Goal: Task Accomplishment & Management: Complete application form

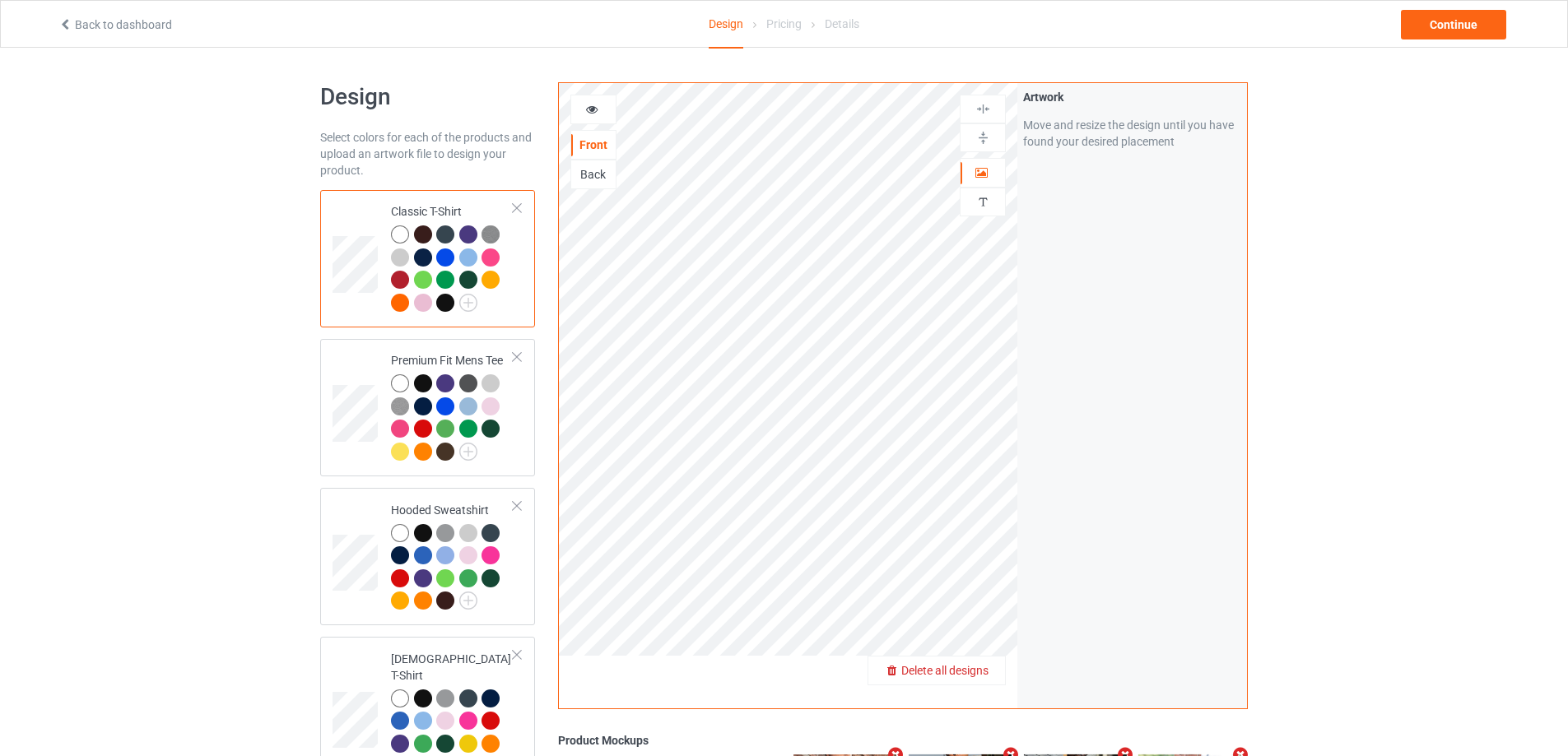
click at [954, 662] on div "Delete all designs" at bounding box center [936, 670] width 137 height 16
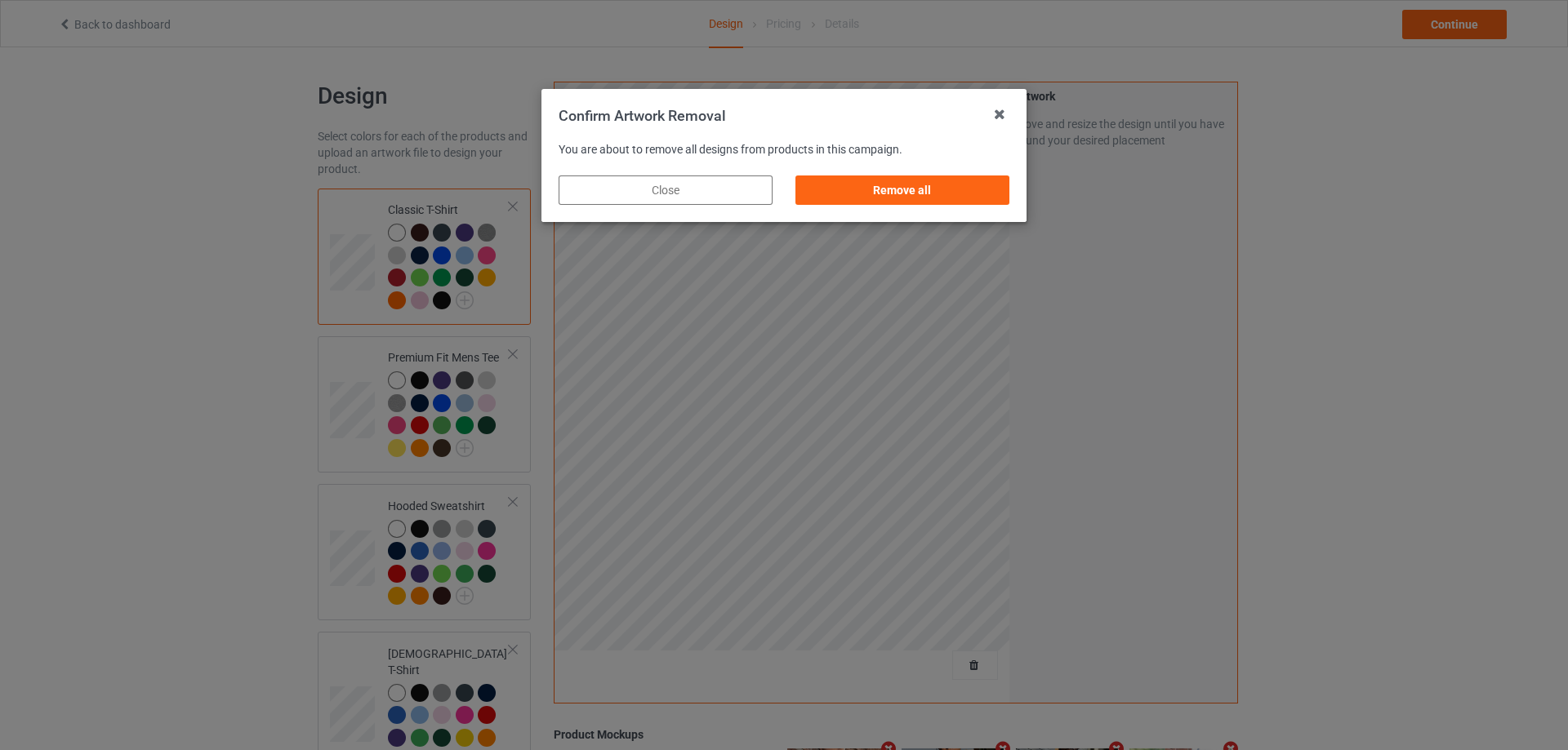
click at [999, 200] on div "Remove all" at bounding box center [902, 190] width 214 height 29
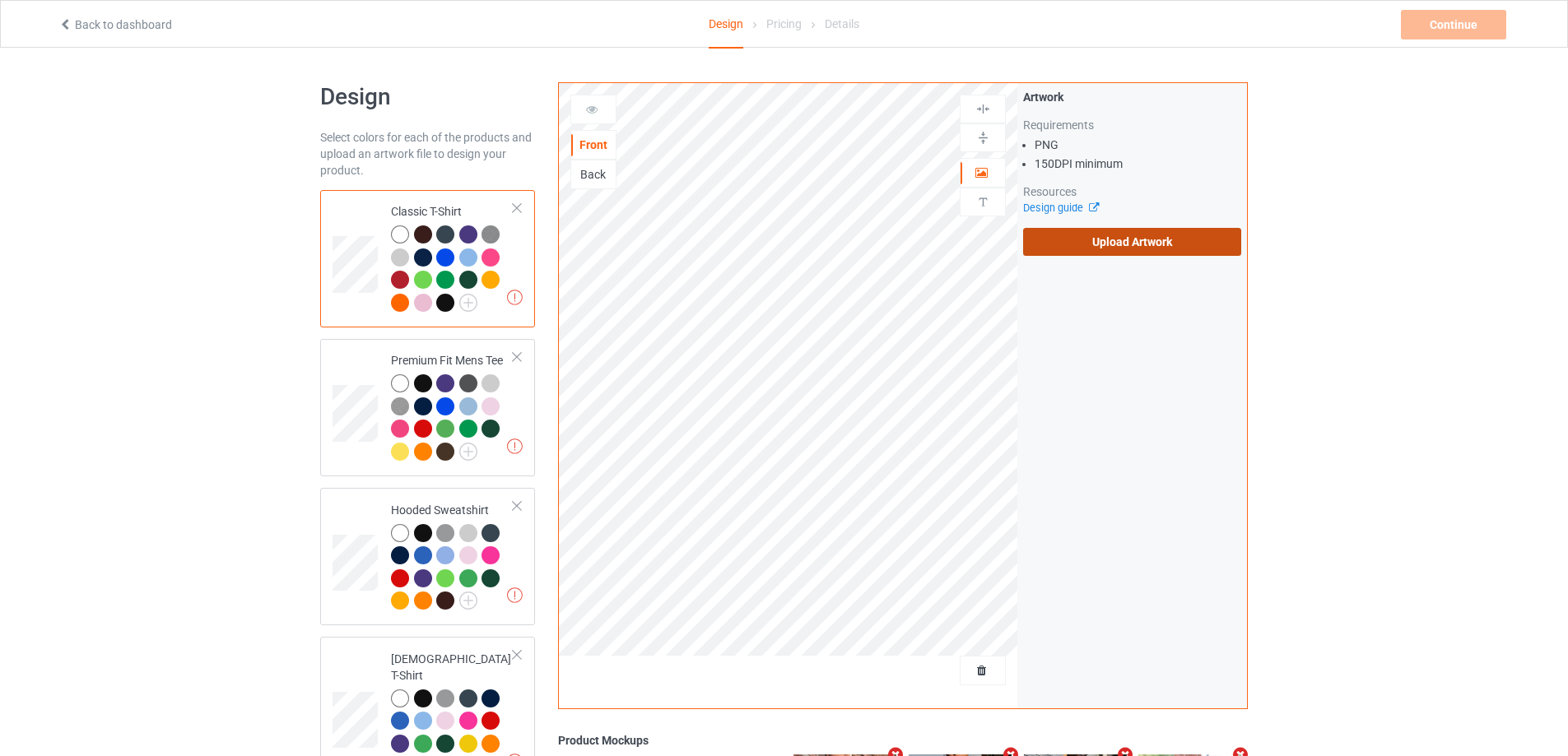
click at [1105, 254] on label "Upload Artwork" at bounding box center [1132, 241] width 218 height 28
click at [0, 0] on input "Upload Artwork" at bounding box center [0, 0] width 0 height 0
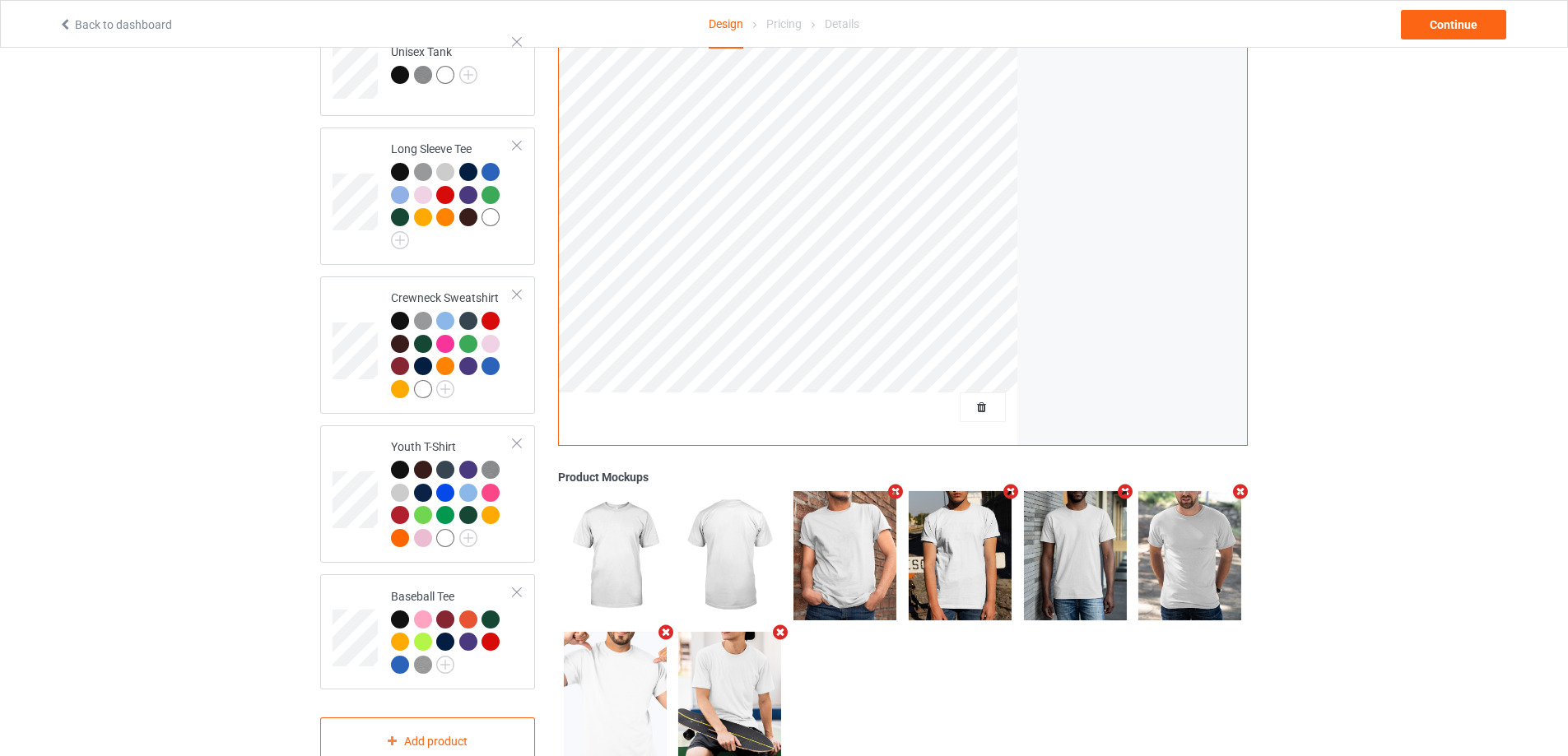
scroll to position [942, 0]
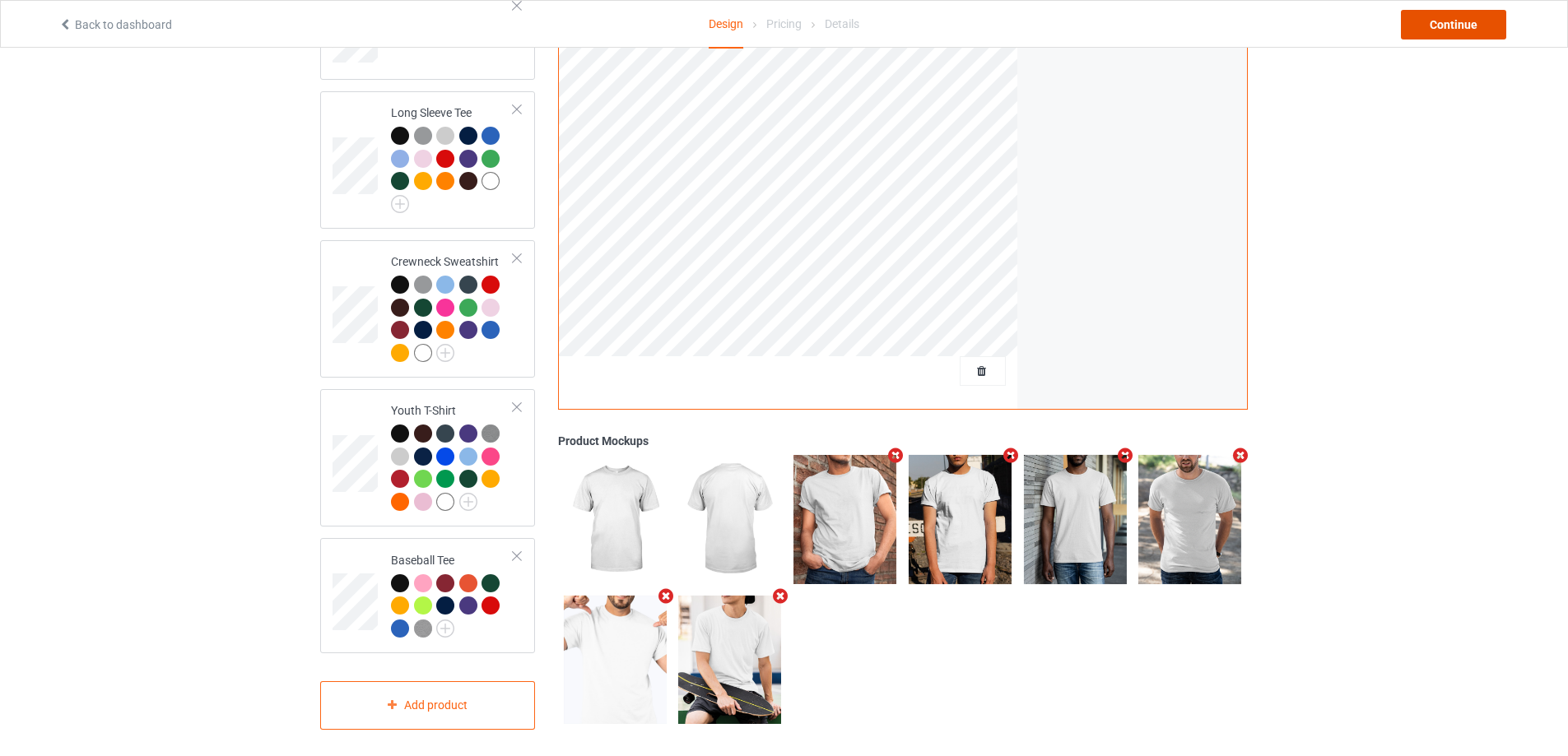
click at [1461, 18] on div "Continue" at bounding box center [1453, 24] width 105 height 30
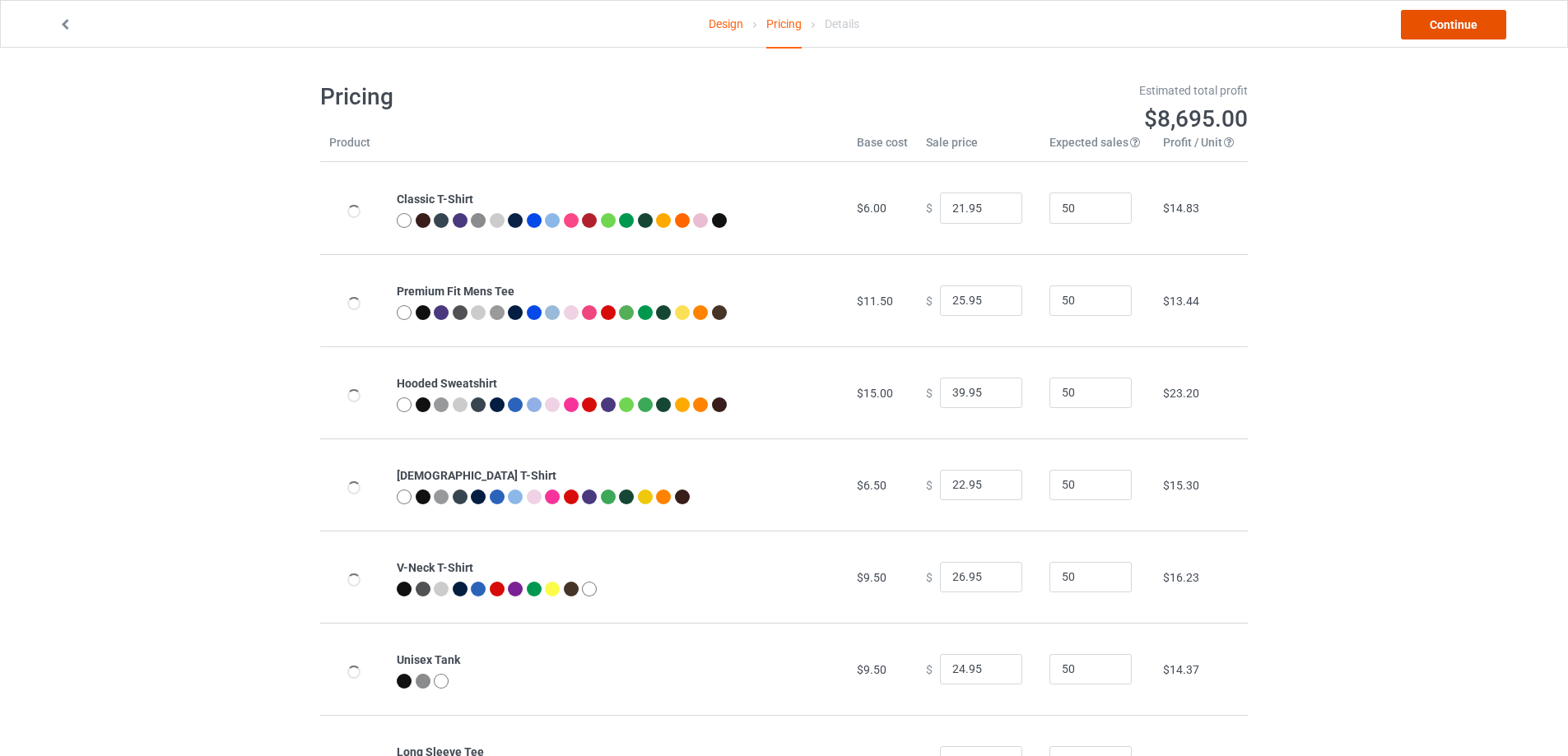
click at [1461, 25] on link "Continue" at bounding box center [1453, 24] width 105 height 30
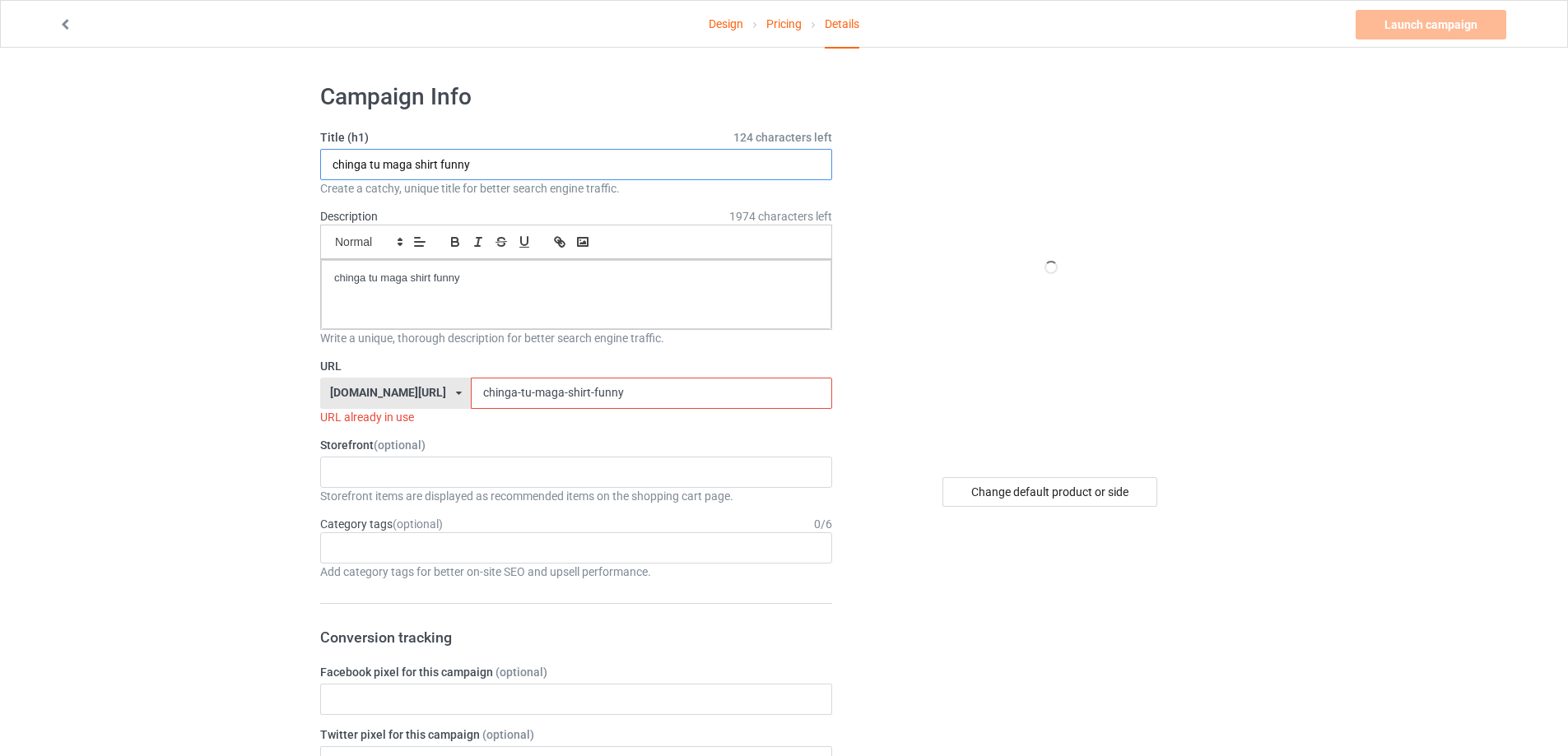
paste input "[URL][DOMAIN_NAME][PERSON_NAME]"
drag, startPoint x: 510, startPoint y: 166, endPoint x: 309, endPoint y: 196, distance: 203.2
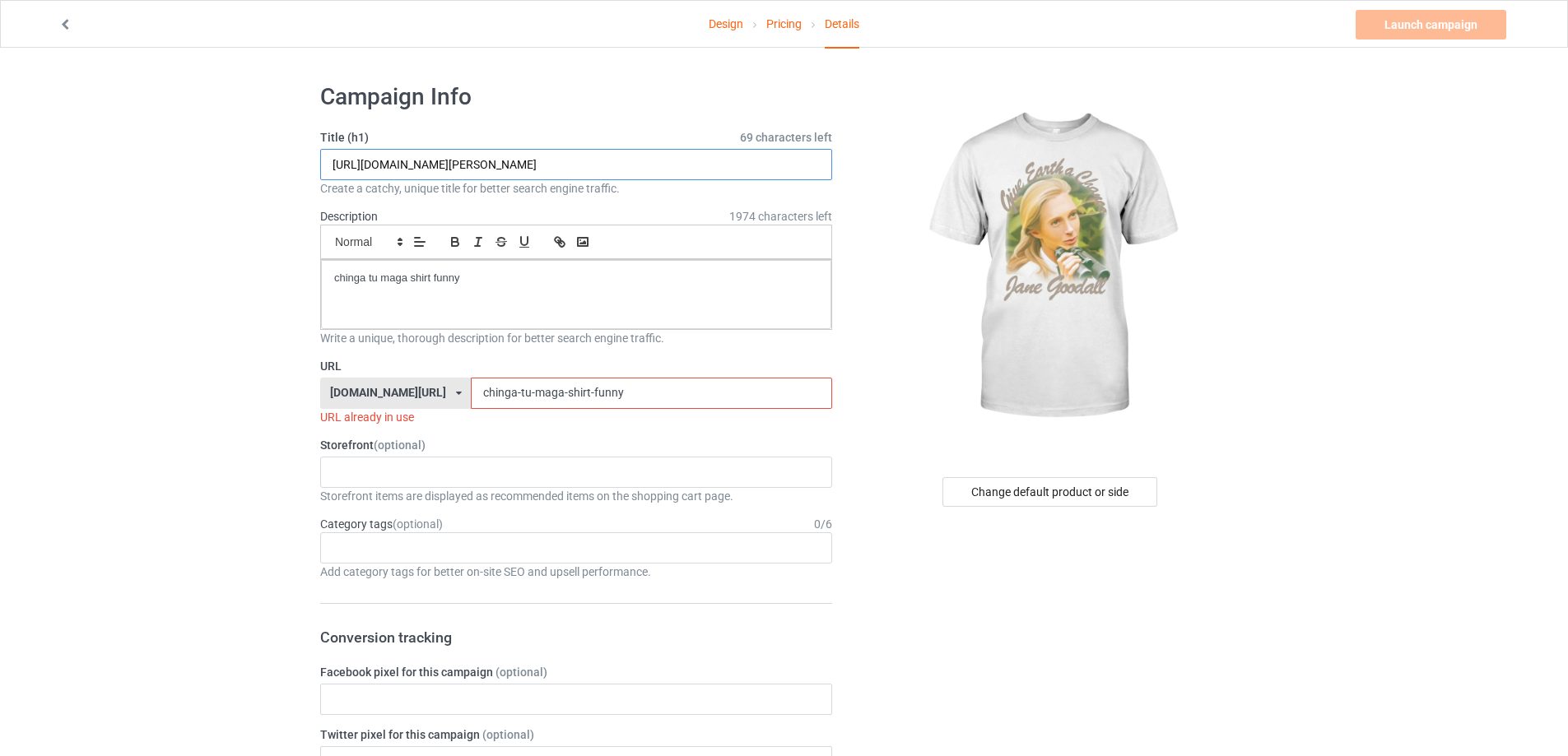
drag, startPoint x: 532, startPoint y: 161, endPoint x: 732, endPoint y: 166, distance: 200.1
click at [732, 166] on input "[URL][DOMAIN_NAME][PERSON_NAME]" at bounding box center [576, 164] width 512 height 32
type input "[URL][DOMAIN_NAME][PERSON_NAME]"
paste input "Give-Earth-A-Chance-[PERSON_NAME]-t-shirt"
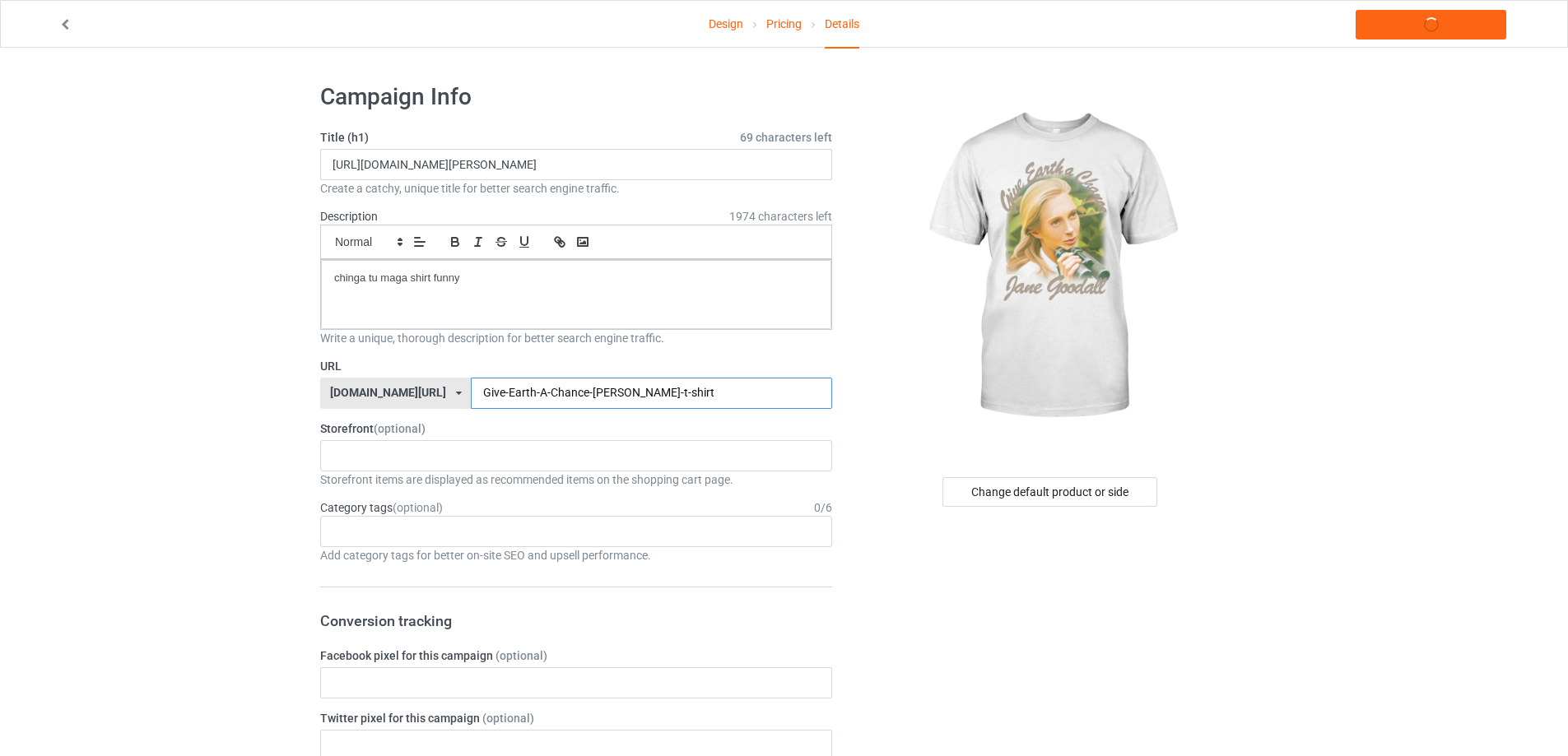
click at [620, 395] on input "Give-Earth-A-Chance-[PERSON_NAME]-t-shirt" at bounding box center [651, 393] width 360 height 32
click at [615, 392] on input "Give-Earth-A-Chance-[PERSON_NAME]-t-shirt" at bounding box center [651, 393] width 360 height 32
type input "Give-Earth-A-Chance-[PERSON_NAME]-shirt"
drag, startPoint x: 775, startPoint y: 163, endPoint x: 54, endPoint y: 197, distance: 721.8
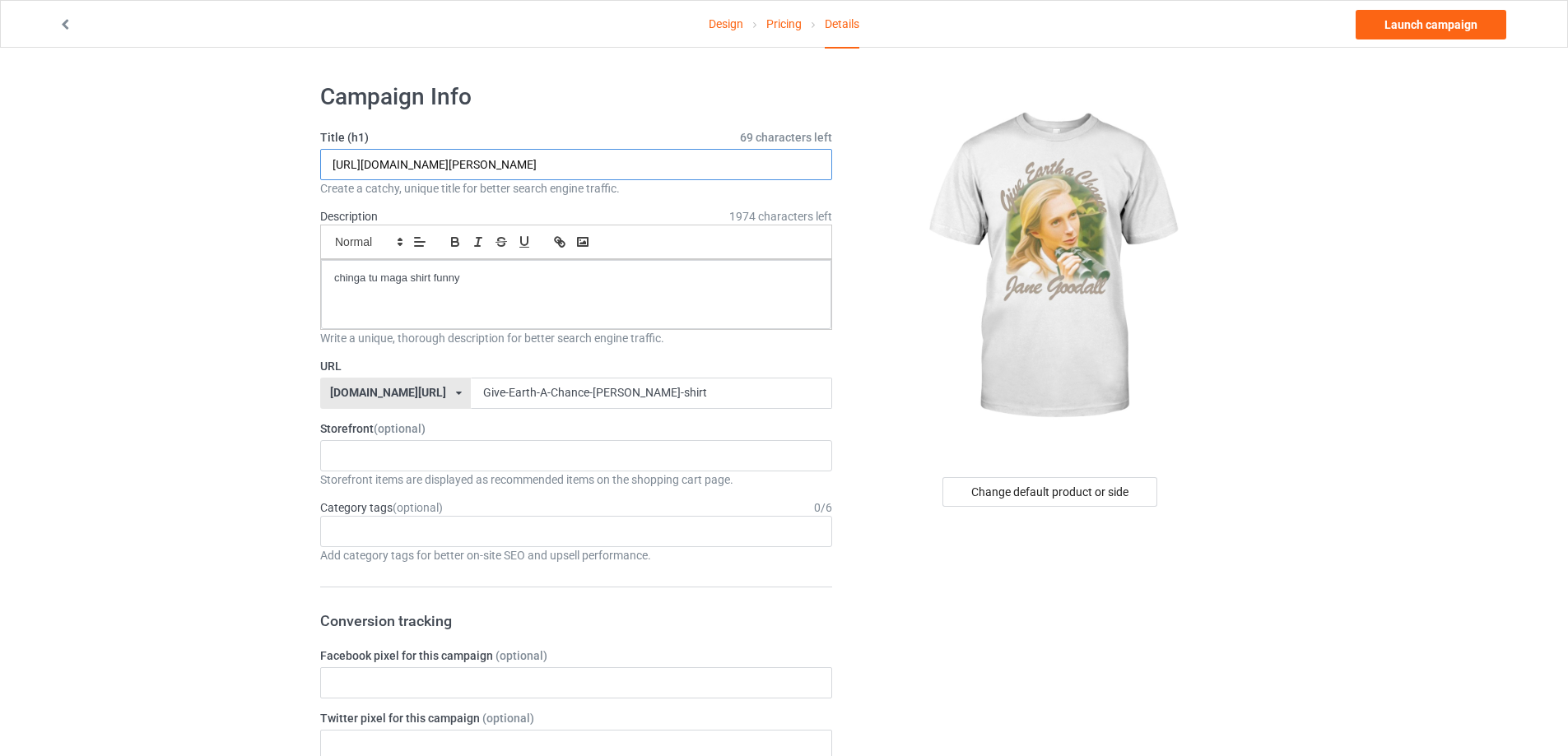
paste input "Give Earth A Chance [PERSON_NAME] shirt"
type input "Give Earth A Chance [PERSON_NAME] shirt"
drag, startPoint x: 48, startPoint y: 303, endPoint x: 83, endPoint y: 326, distance: 41.9
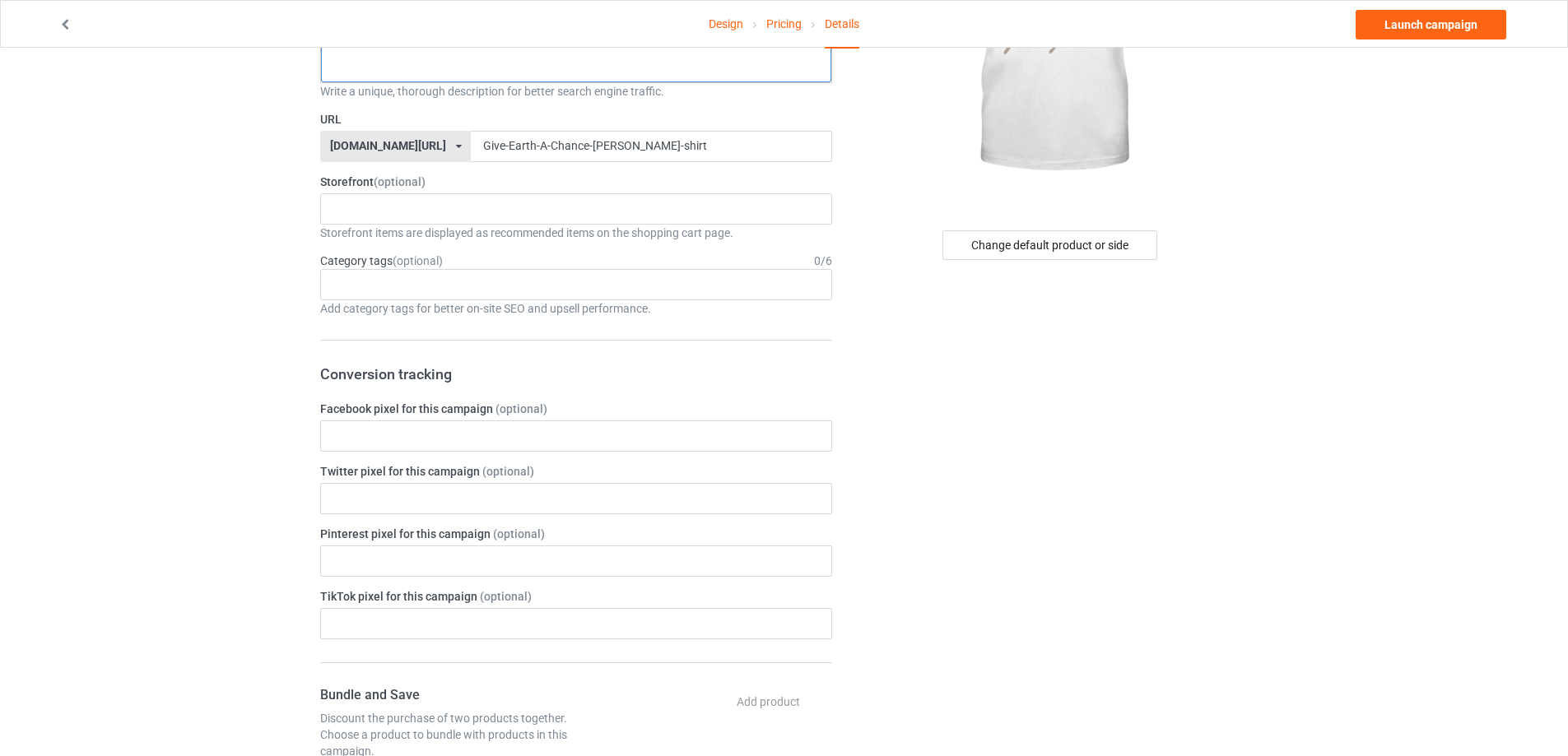
scroll to position [82, 0]
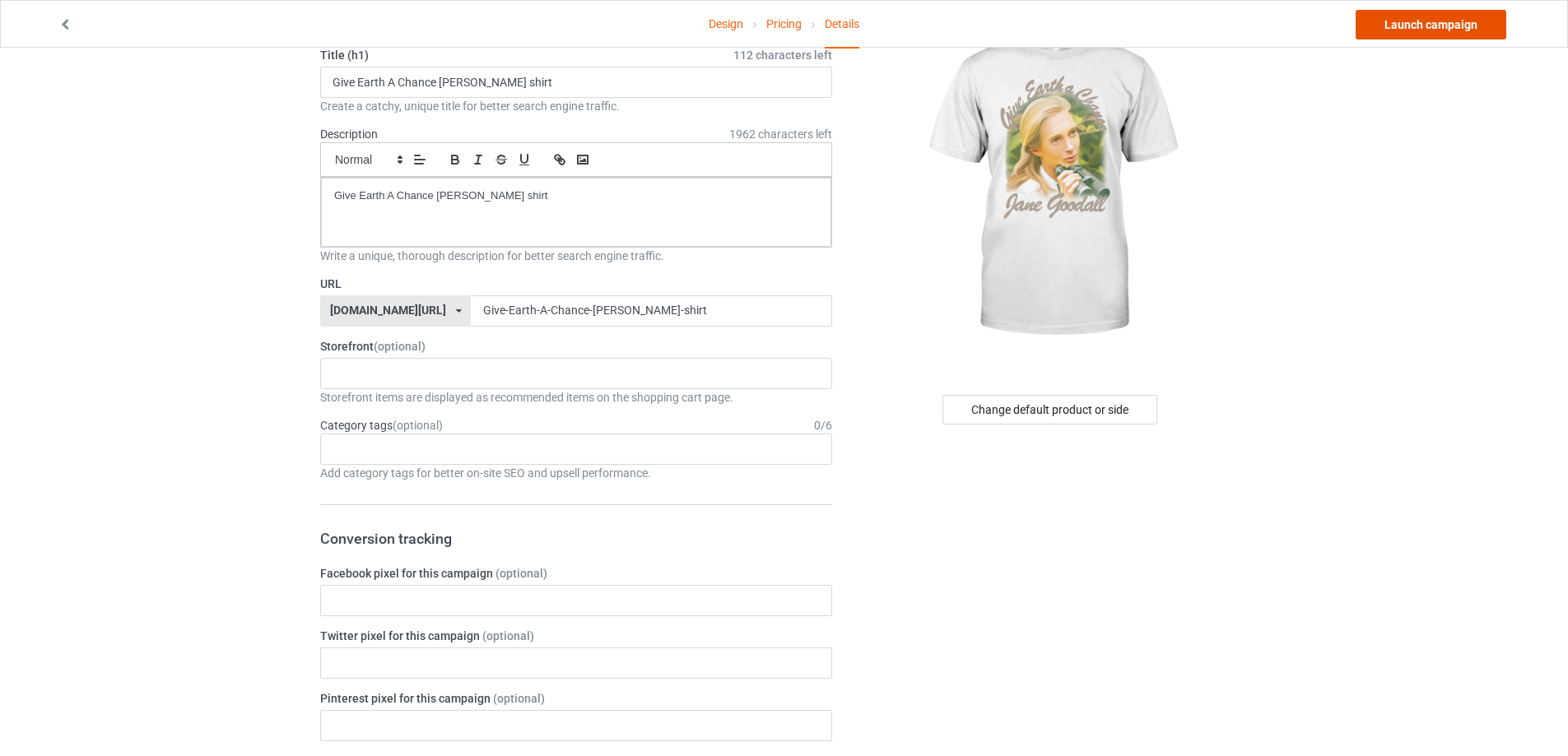
click at [1449, 32] on link "Launch campaign" at bounding box center [1430, 24] width 150 height 30
